Goal: Register for event/course

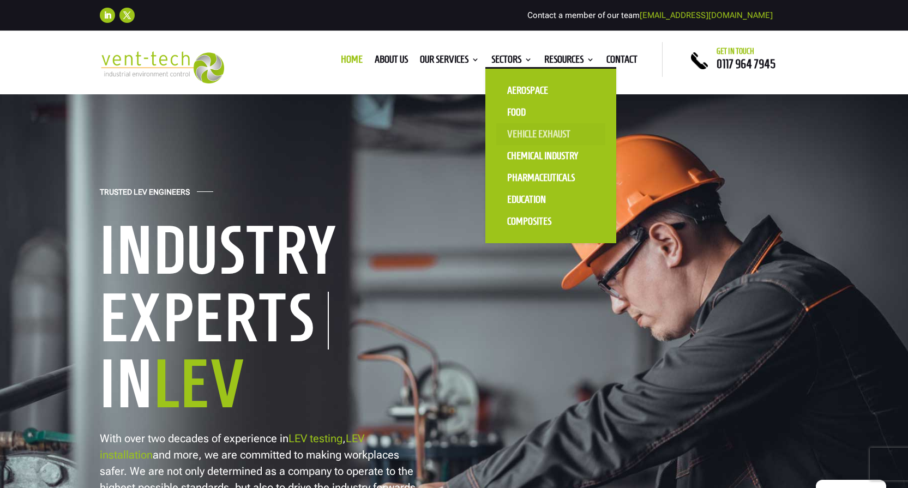
click at [521, 133] on link "Vehicle Exhaust" at bounding box center [550, 134] width 109 height 22
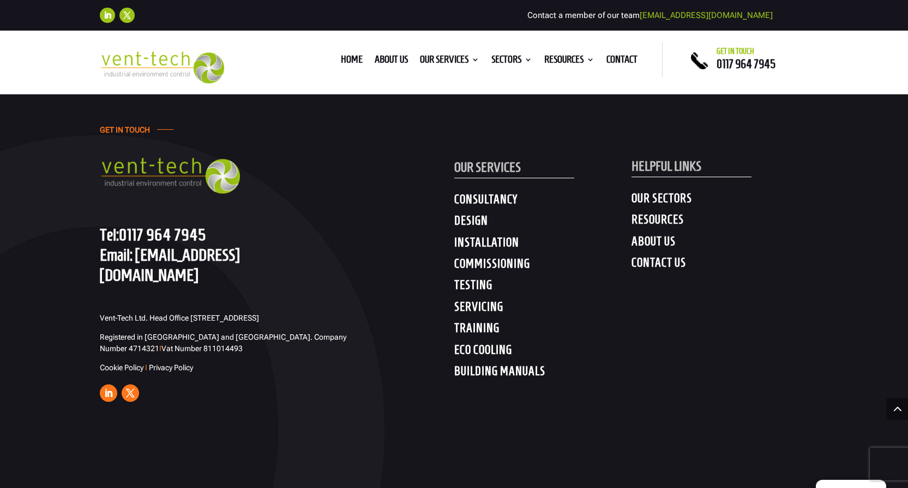
scroll to position [3549, 0]
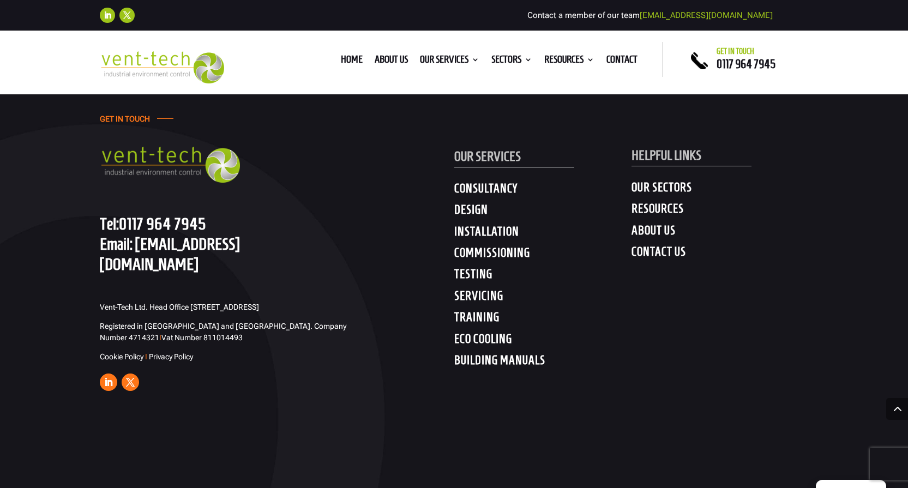
click at [476, 310] on h4 "TRAINING" at bounding box center [542, 320] width 177 height 20
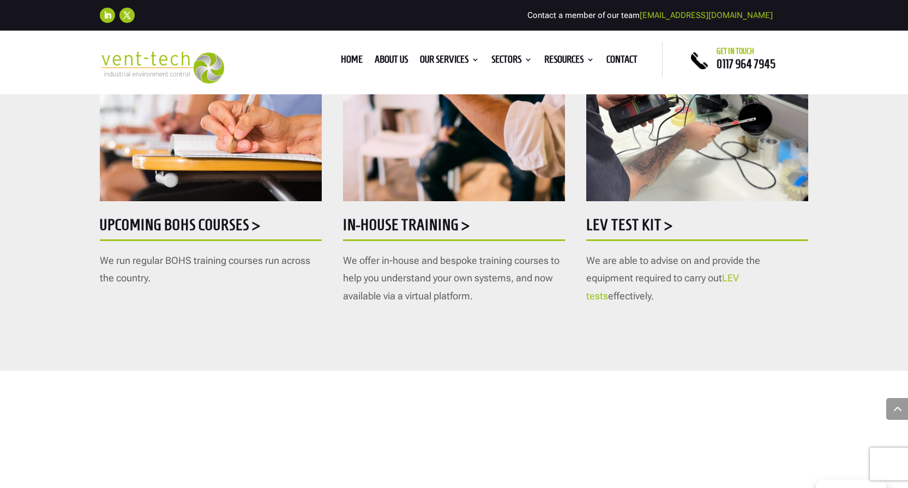
scroll to position [644, 0]
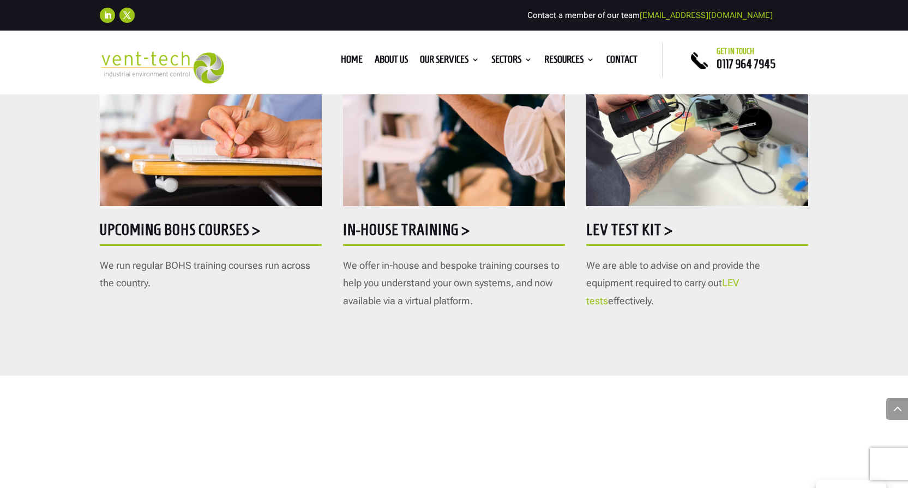
click at [194, 227] on h5 "Upcoming BOHS courses >" at bounding box center [211, 232] width 222 height 21
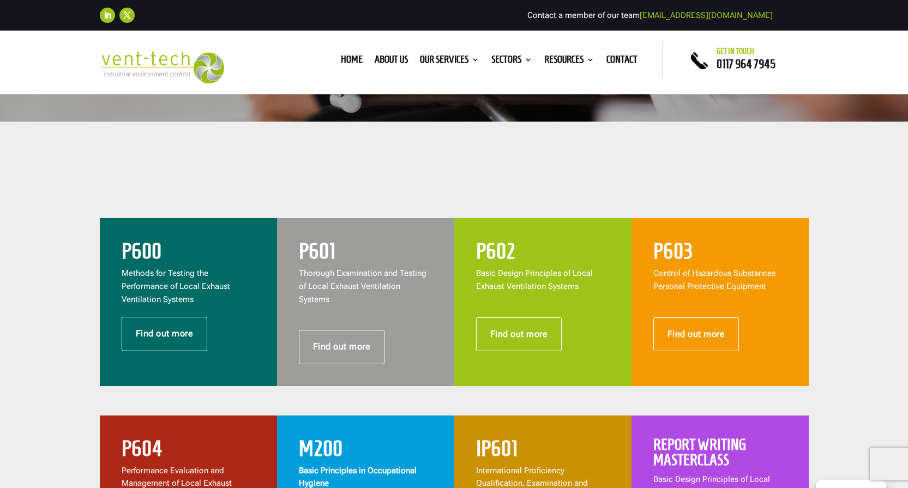
scroll to position [354, 0]
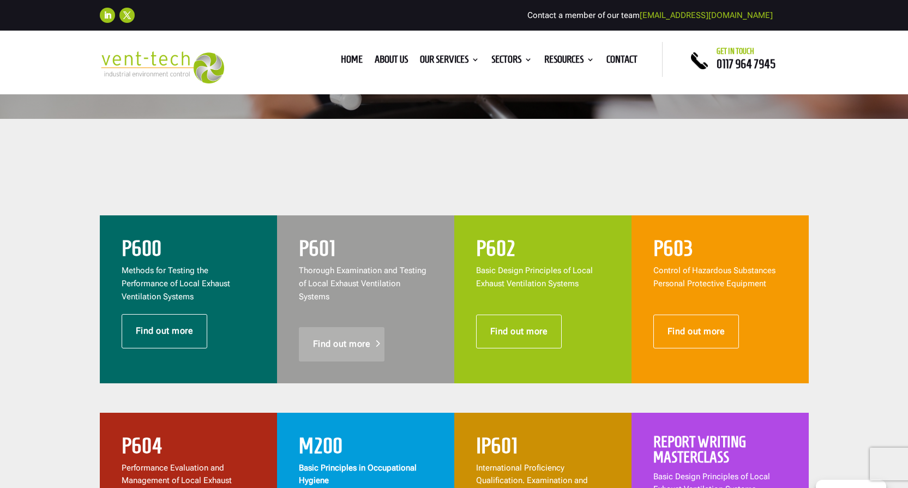
click at [342, 327] on link "Find out more" at bounding box center [342, 344] width 86 height 34
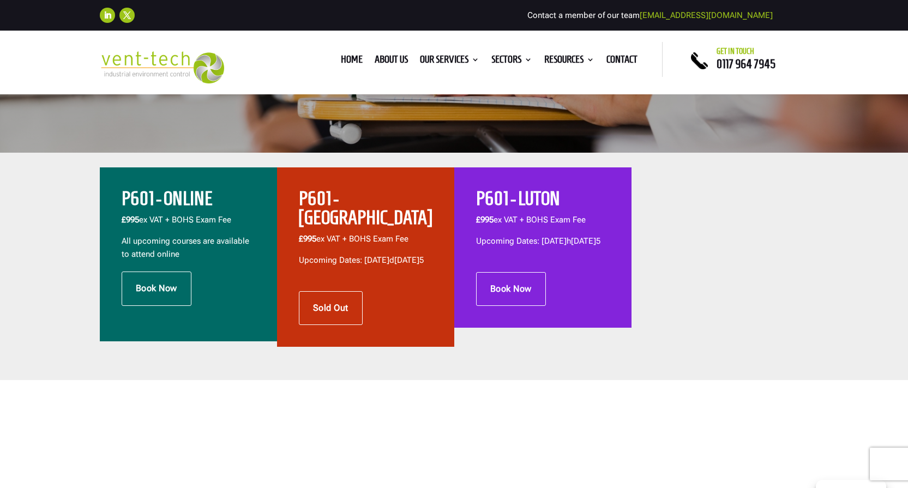
scroll to position [321, 0]
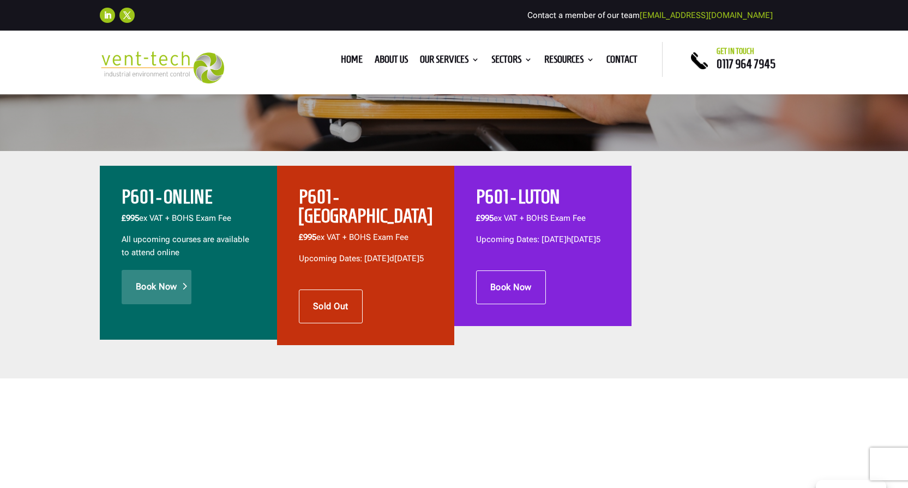
click at [170, 289] on link "Book Now" at bounding box center [157, 287] width 70 height 34
click at [171, 289] on link "Book Now" at bounding box center [157, 287] width 70 height 34
